Goal: Transaction & Acquisition: Subscribe to service/newsletter

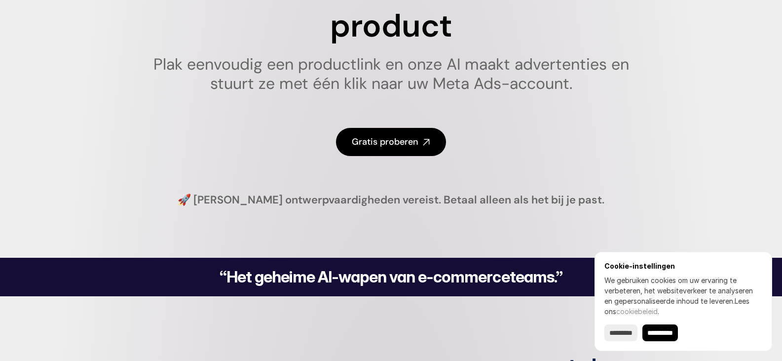
scroll to position [197, 0]
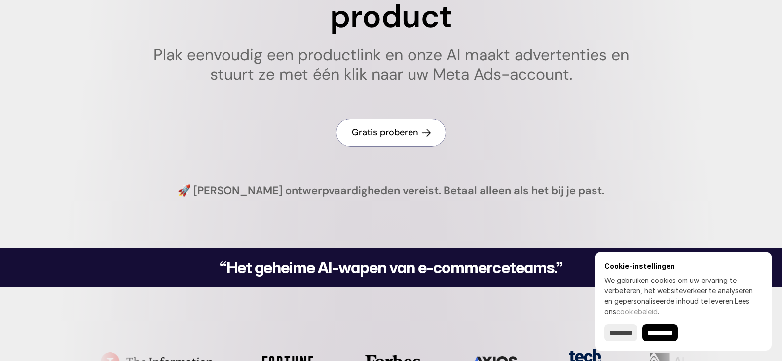
click at [394, 130] on font "Gratis proberen" at bounding box center [385, 132] width 67 height 12
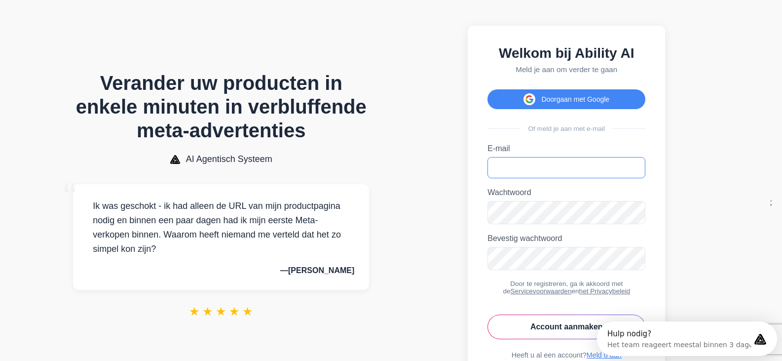
click at [531, 167] on input "E-mail" at bounding box center [567, 167] width 158 height 21
type input "**********"
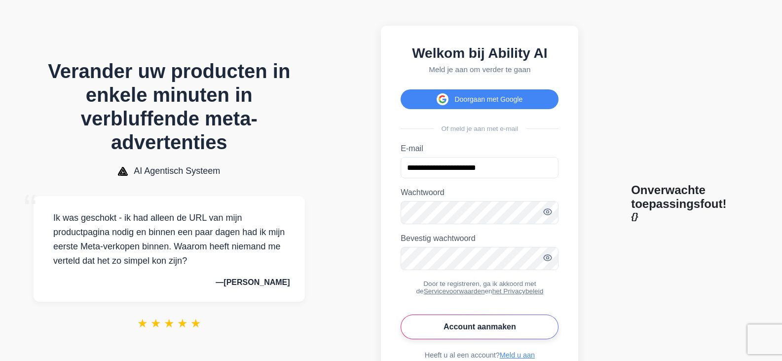
click at [472, 331] on font "Account aanmaken" at bounding box center [480, 326] width 73 height 8
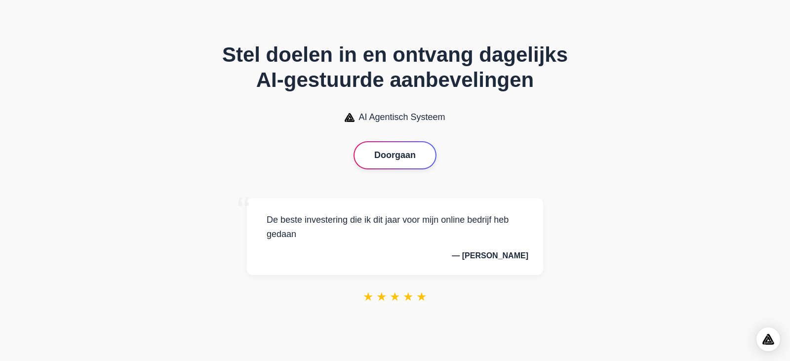
click at [397, 145] on button "Doorgaan" at bounding box center [394, 155] width 81 height 26
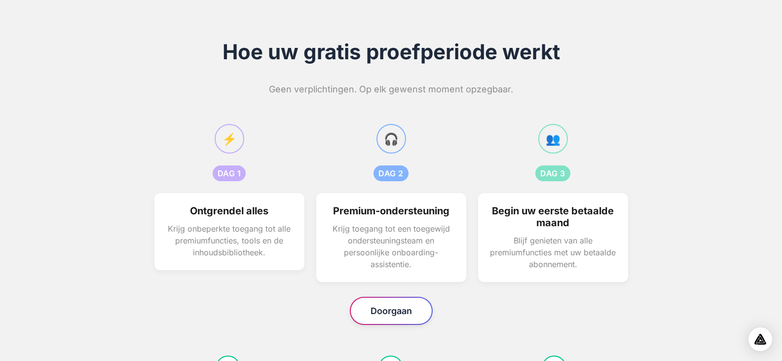
click at [395, 316] on button "Doorgaan" at bounding box center [391, 311] width 81 height 26
